Goal: Task Accomplishment & Management: Manage account settings

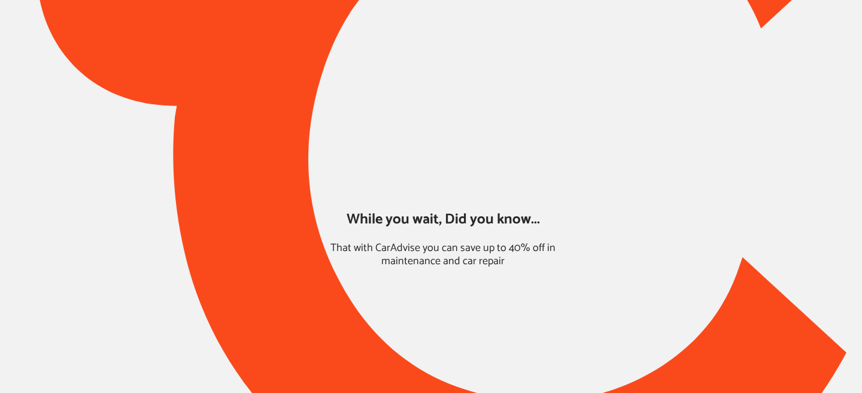
type input "*****"
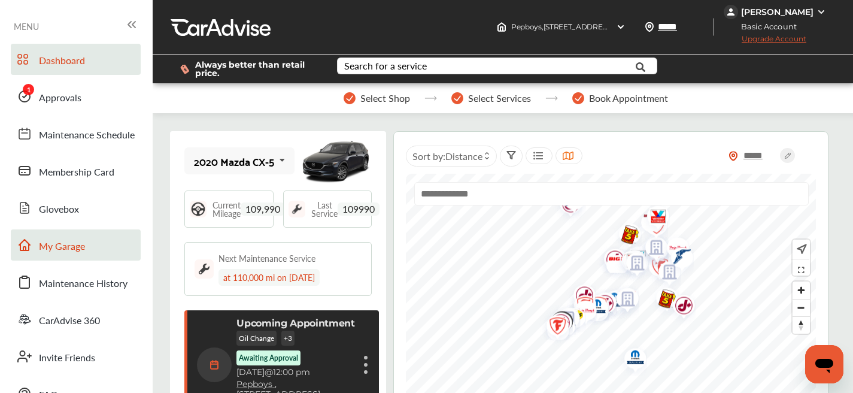
click at [110, 252] on link "My Garage" at bounding box center [76, 244] width 130 height 31
